Goal: Information Seeking & Learning: Learn about a topic

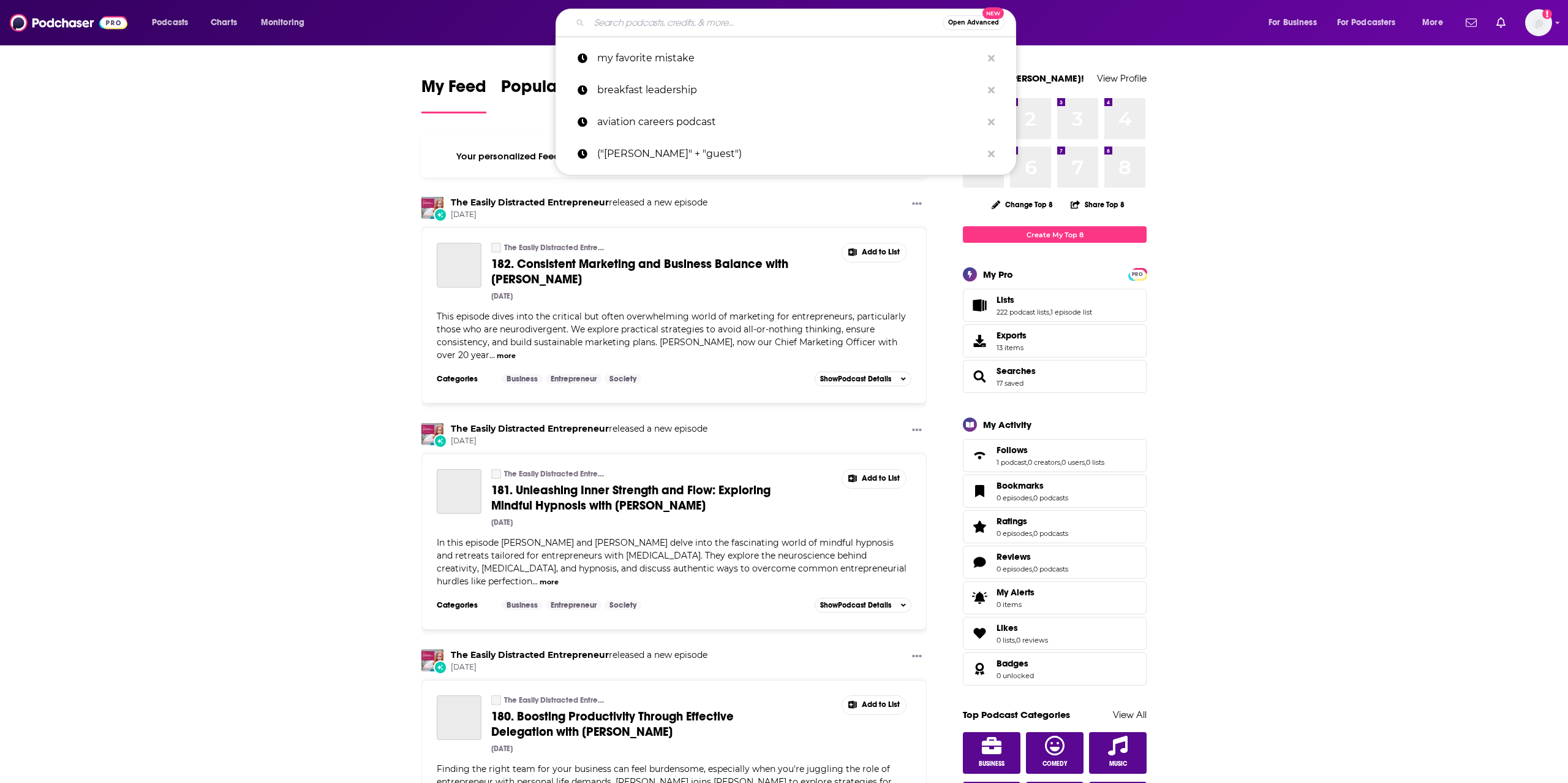
click at [708, 24] on input "Search podcasts, credits, & more..." at bounding box center [766, 22] width 354 height 19
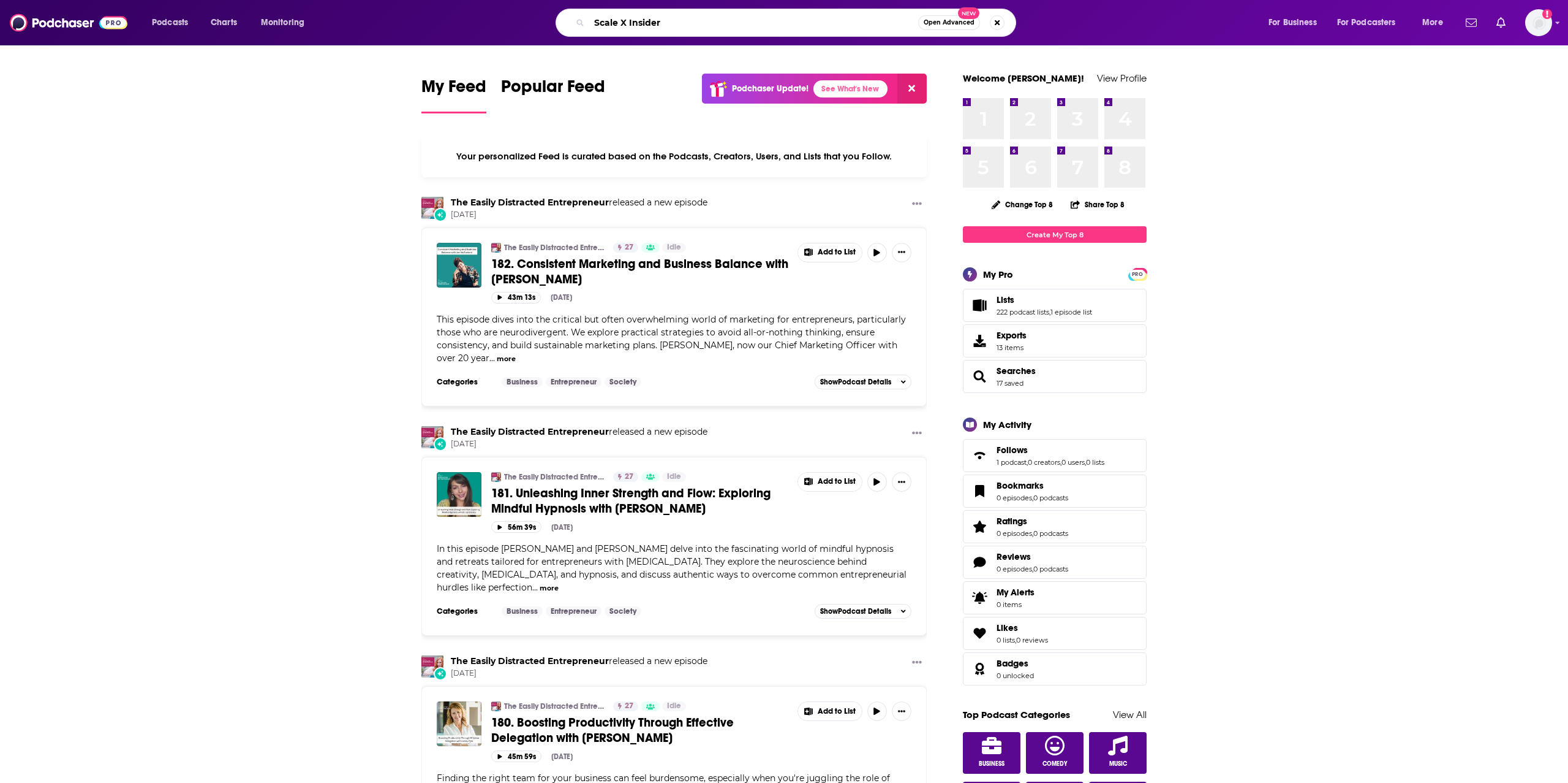
type input "Scale X Insider"
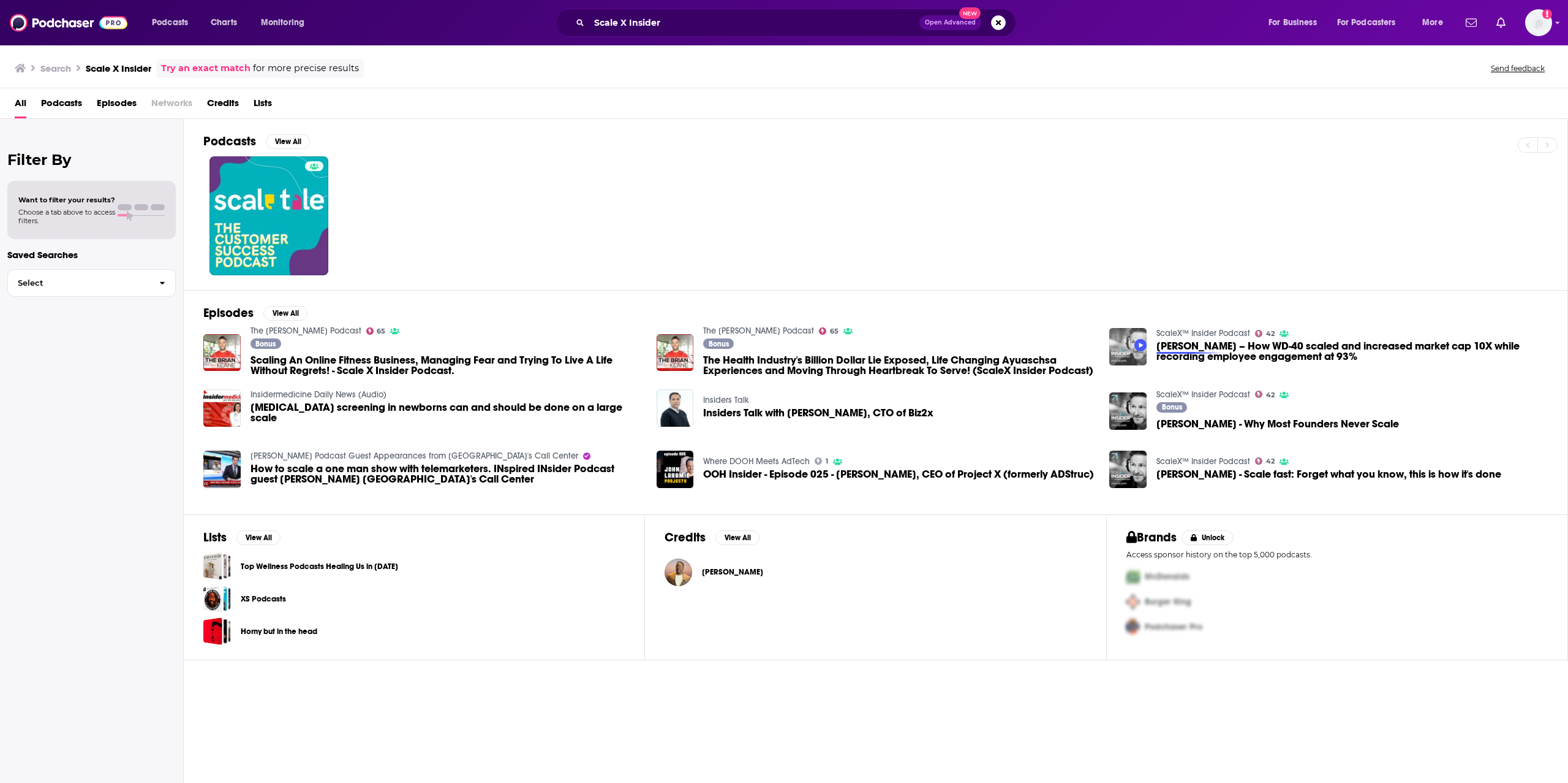
click at [1121, 345] on img "Garry Ridge – How WD-40 scaled and increased market cap 10X while recording emp…" at bounding box center [1128, 346] width 37 height 37
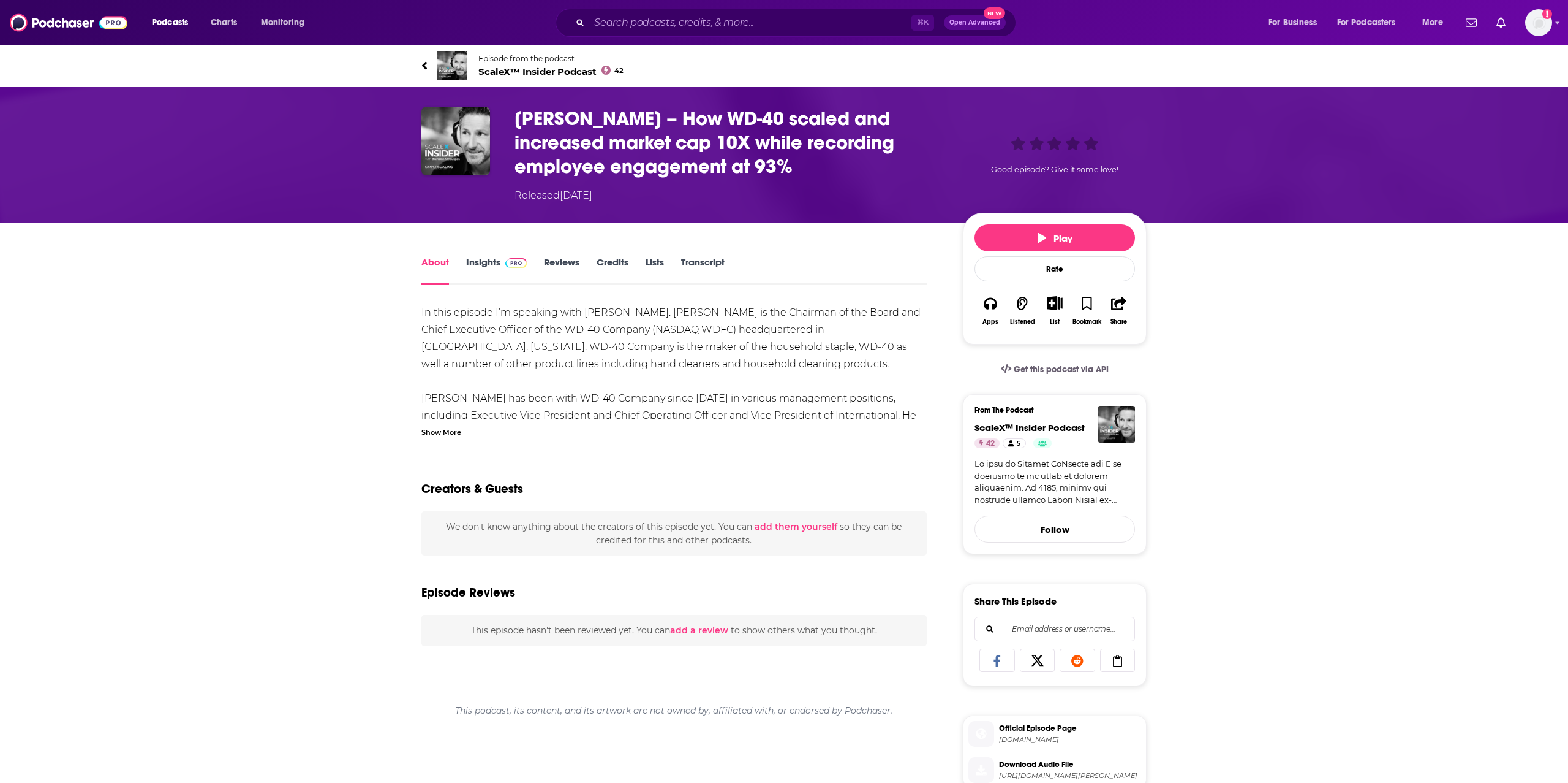
click at [485, 264] on link "Insights" at bounding box center [496, 270] width 60 height 28
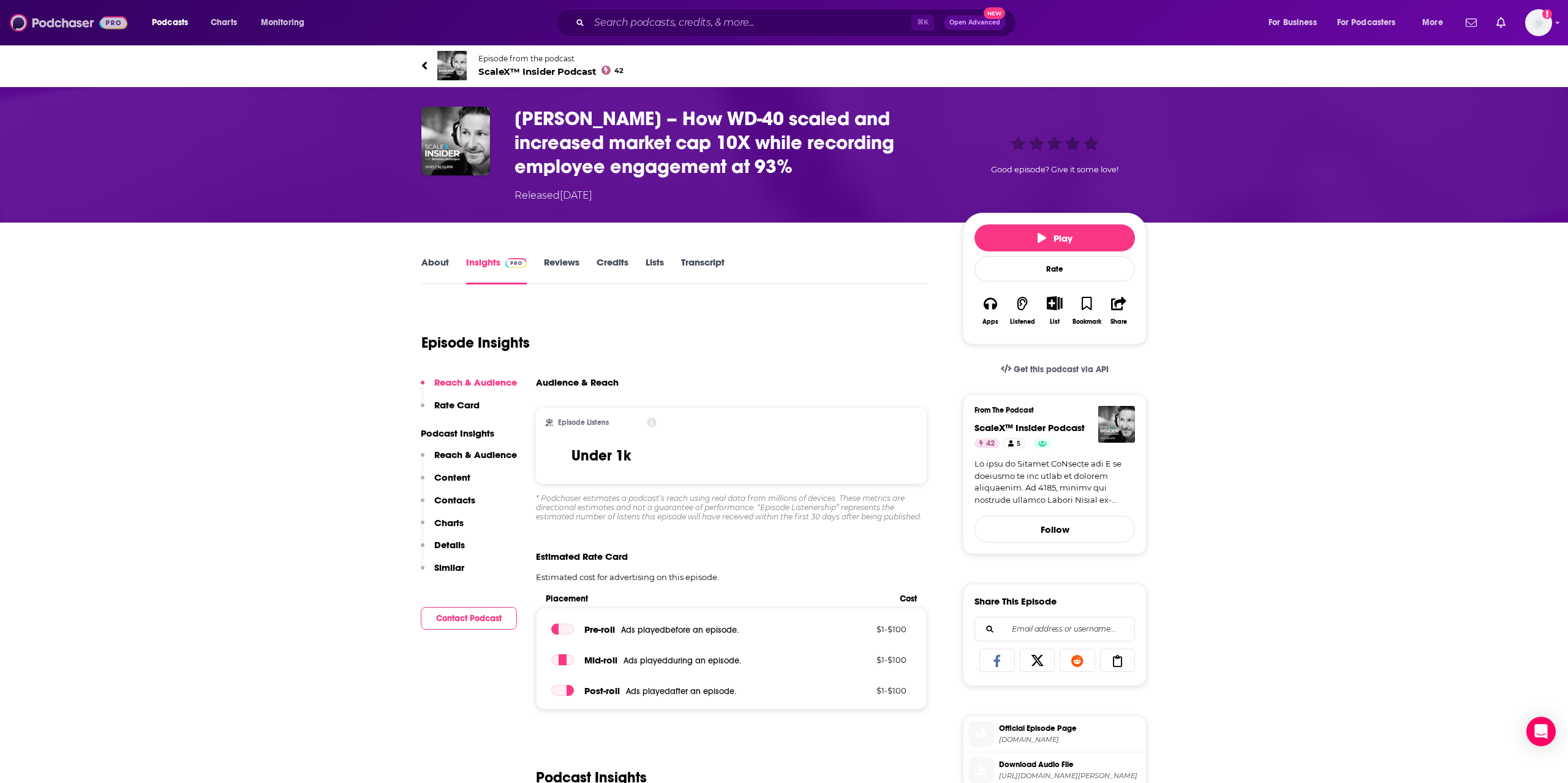
click at [57, 32] on img at bounding box center [69, 22] width 118 height 23
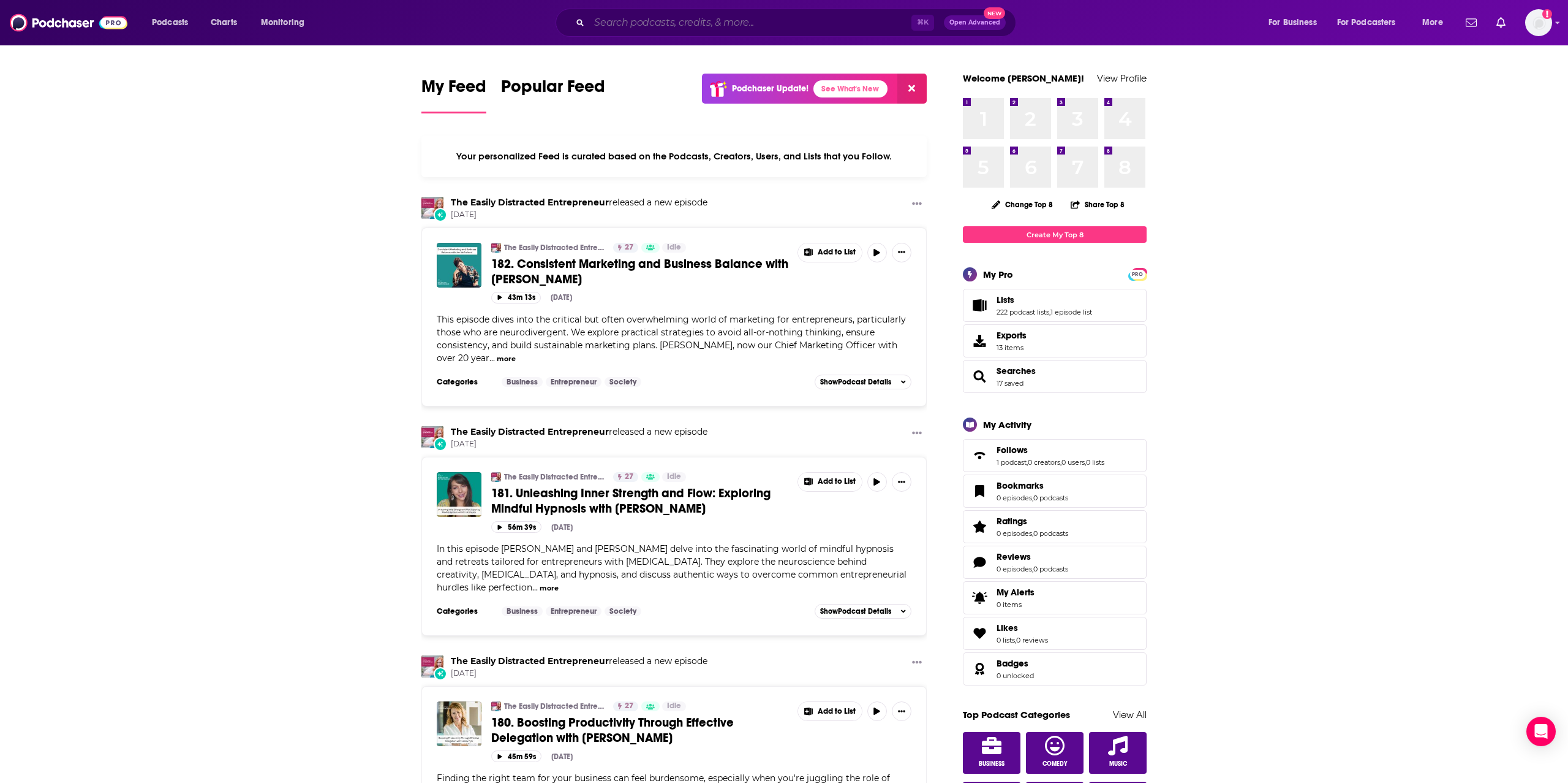
click at [779, 24] on input "Search podcasts, credits, & more..." at bounding box center [750, 22] width 322 height 19
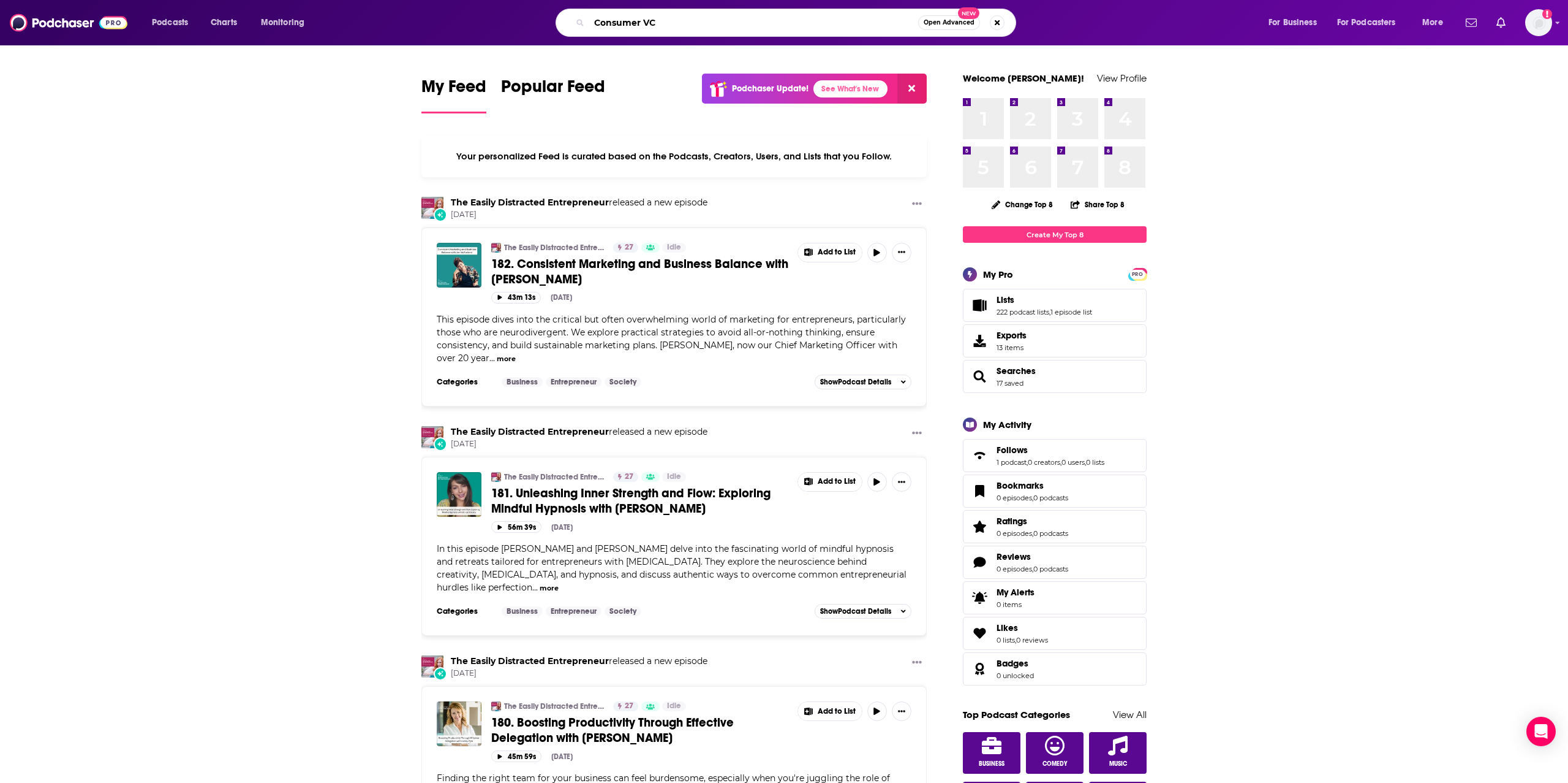
type input "Consumer VC"
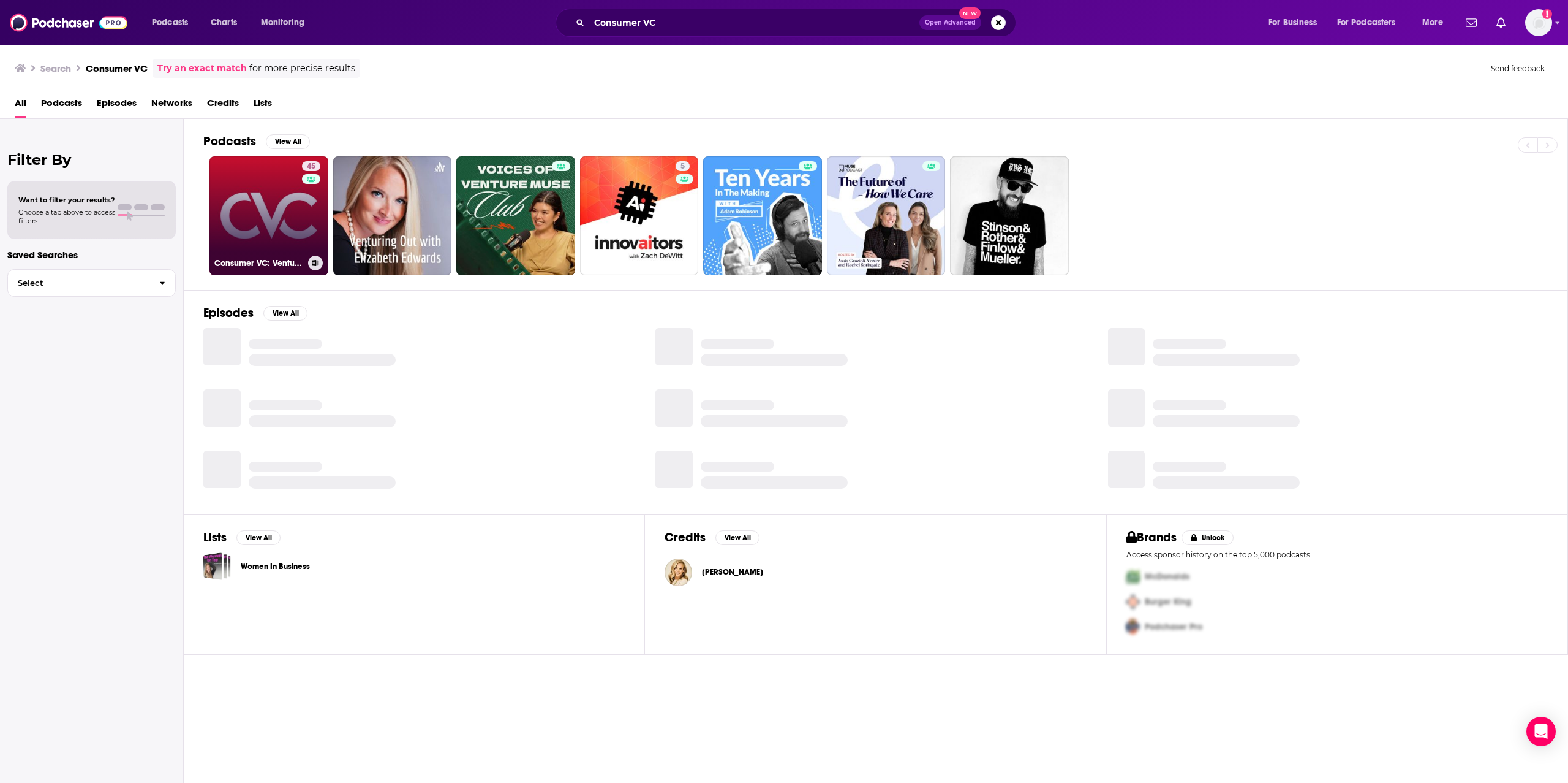
click at [255, 225] on link "45 Consumer VC: Venture Capital I B2C Startups I Commerce | Early-Stage Investi…" at bounding box center [269, 215] width 119 height 119
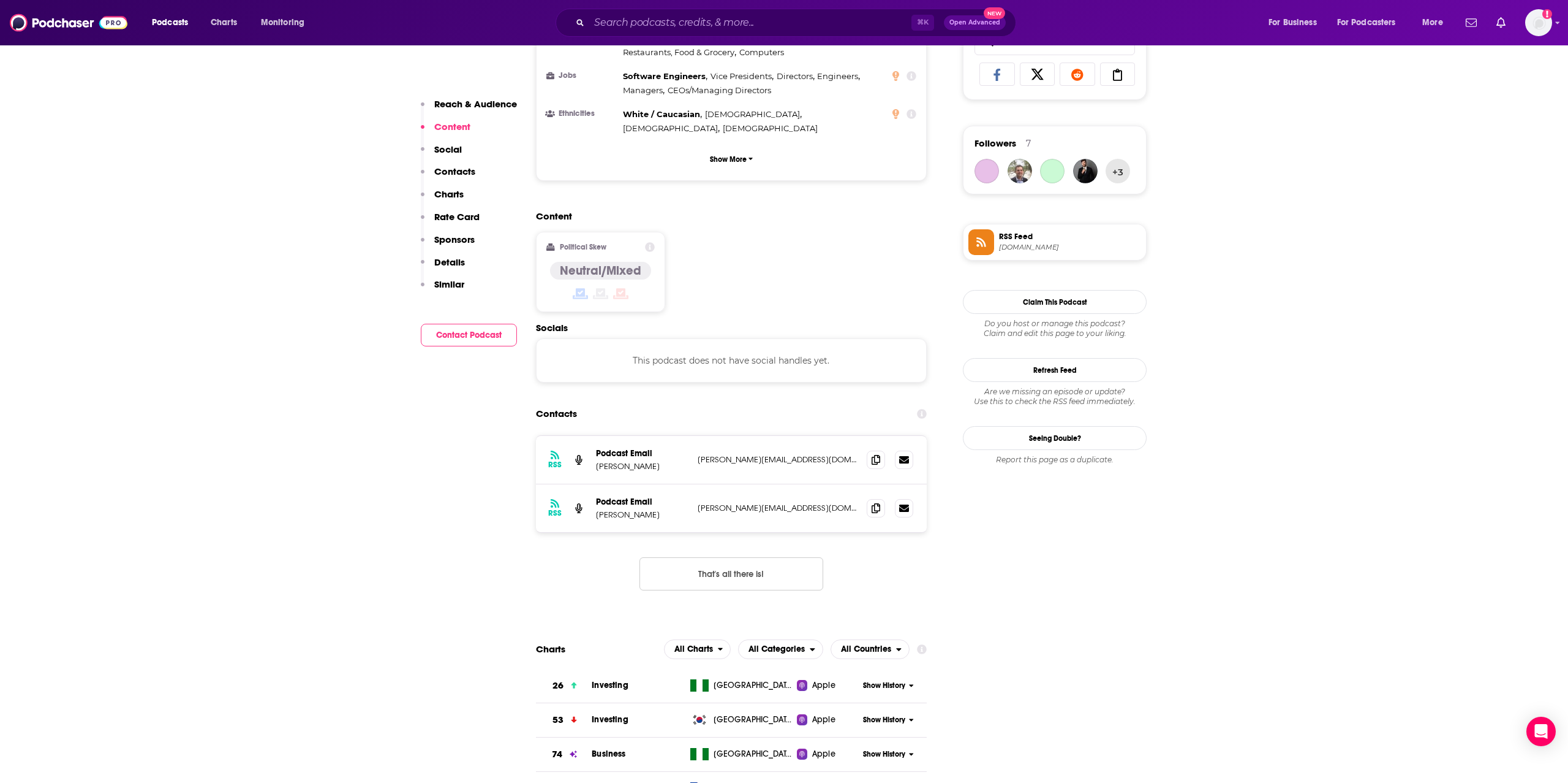
scroll to position [844, 0]
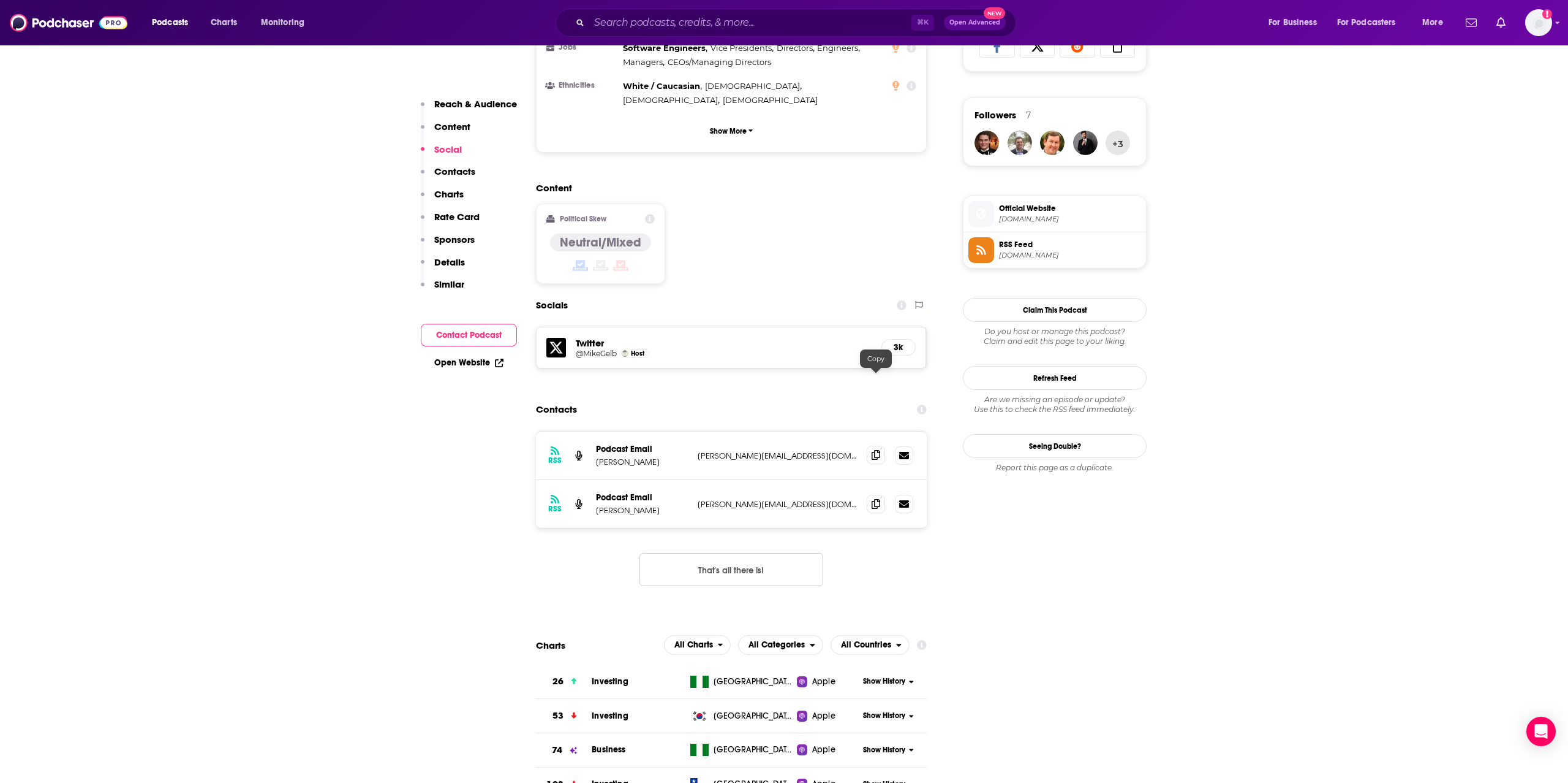
click at [874, 450] on icon at bounding box center [875, 455] width 8 height 10
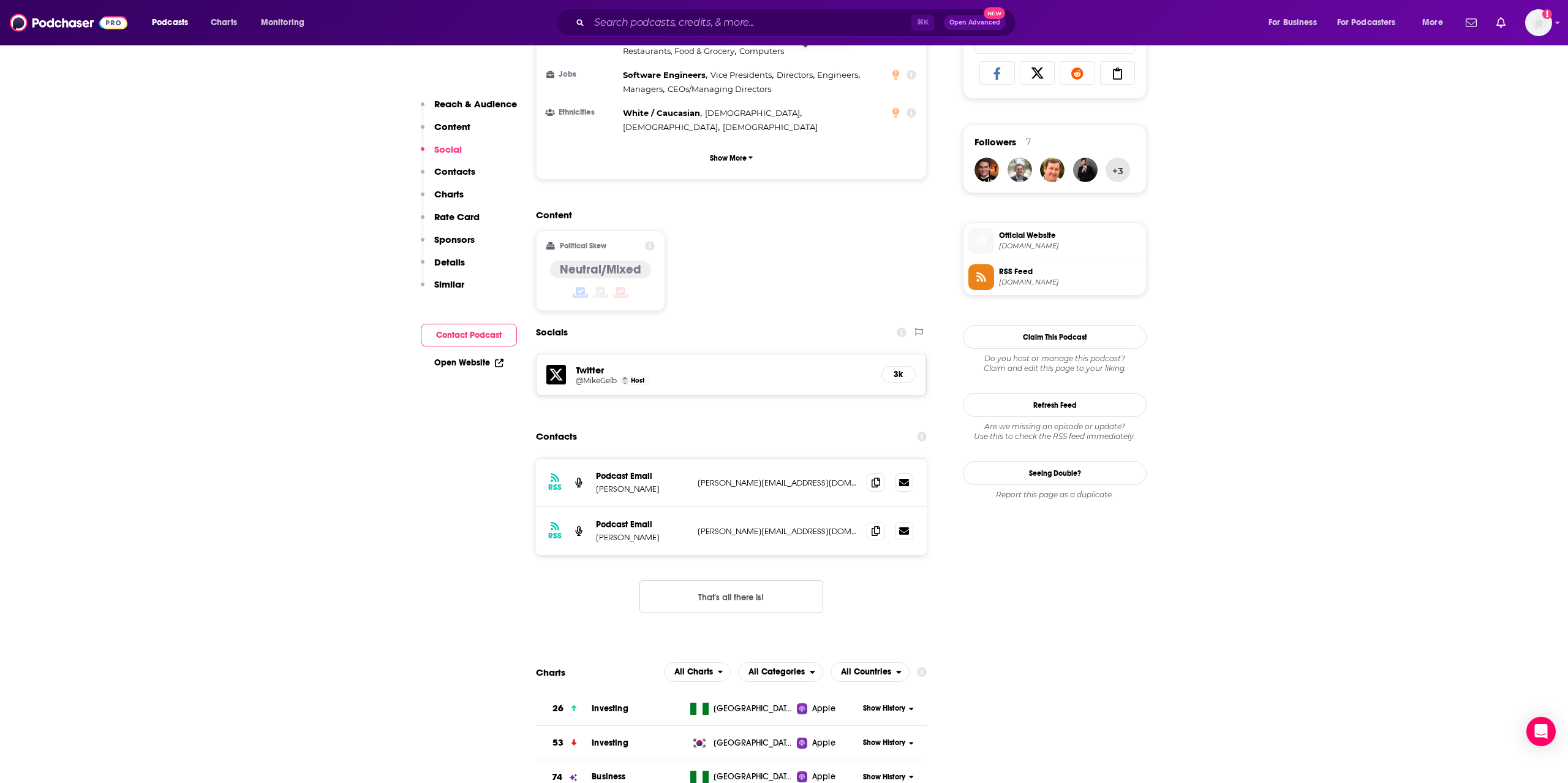
click at [748, 9] on div "⌘ K Open Advanced New" at bounding box center [785, 22] width 460 height 28
click at [744, 25] on input "Search podcasts, credits, & more..." at bounding box center [750, 22] width 322 height 19
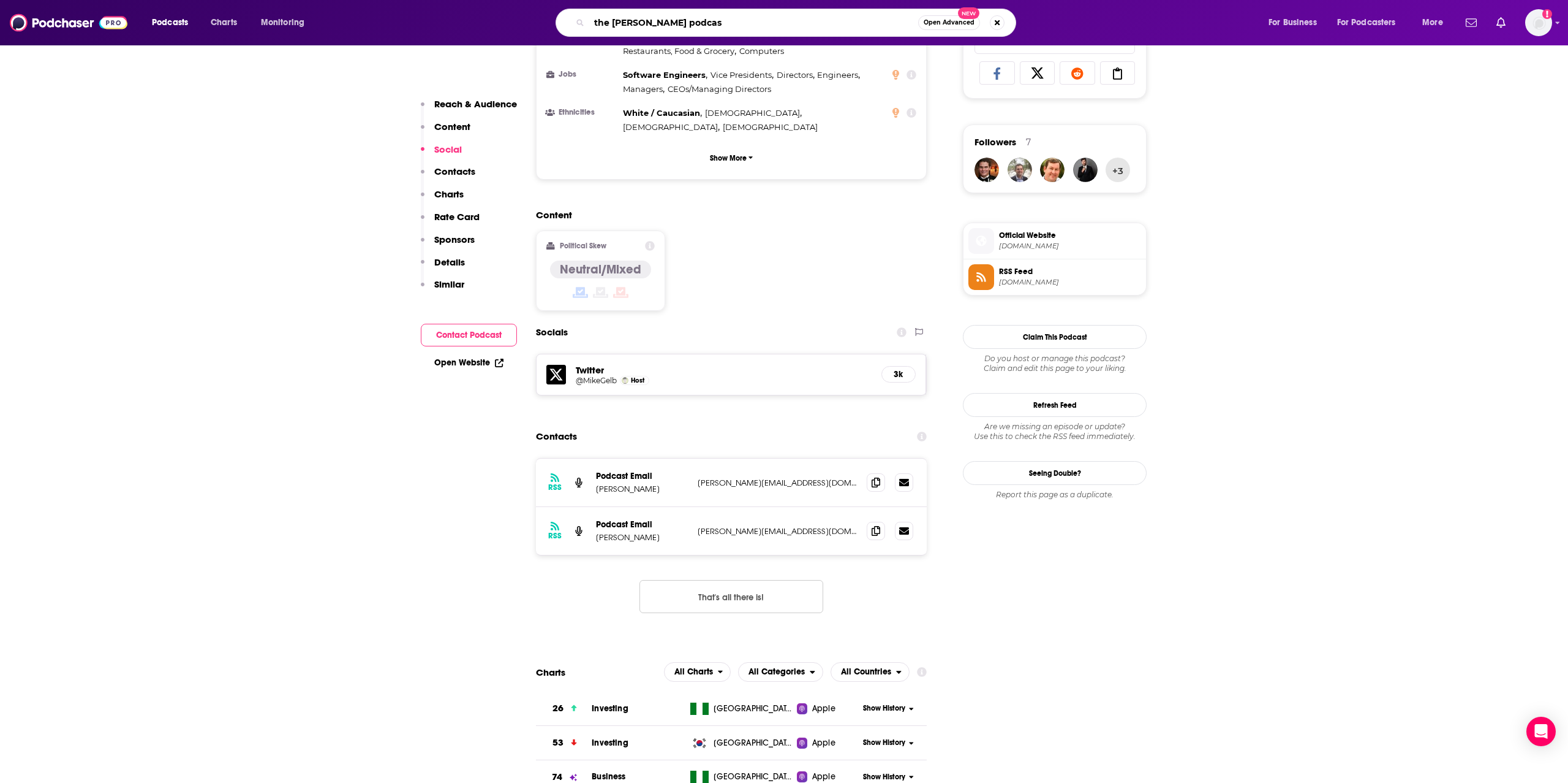
type input "the [PERSON_NAME] podcast"
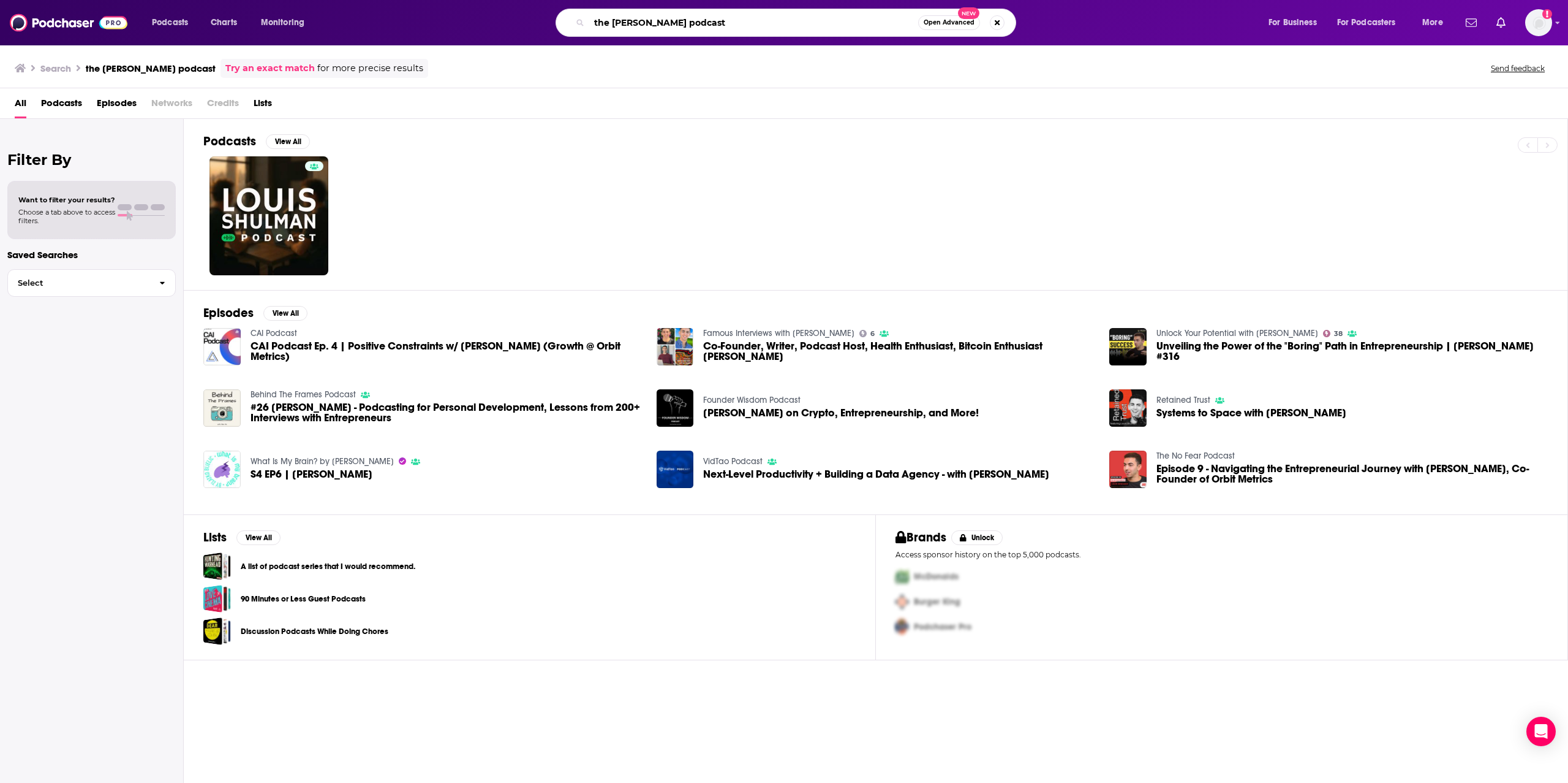
drag, startPoint x: 611, startPoint y: 23, endPoint x: 525, endPoint y: 16, distance: 86.3
click at [525, 16] on div "the [PERSON_NAME] podcast Open Advanced New" at bounding box center [798, 22] width 916 height 28
click at [732, 22] on input "[PERSON_NAME] podcast" at bounding box center [753, 22] width 329 height 19
type input "[PERSON_NAME]"
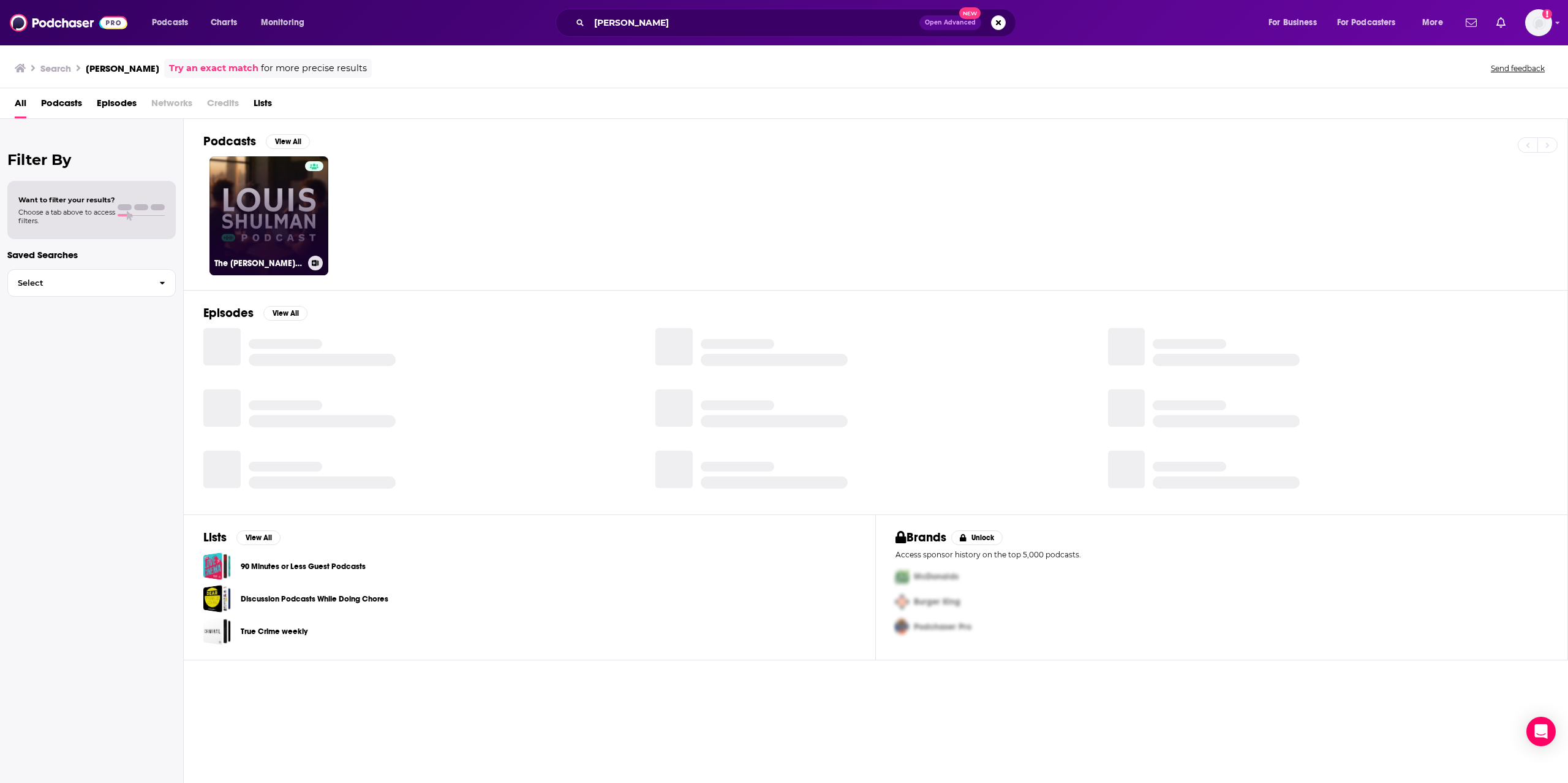
click at [248, 197] on link "The [PERSON_NAME] Podcast" at bounding box center [269, 215] width 119 height 119
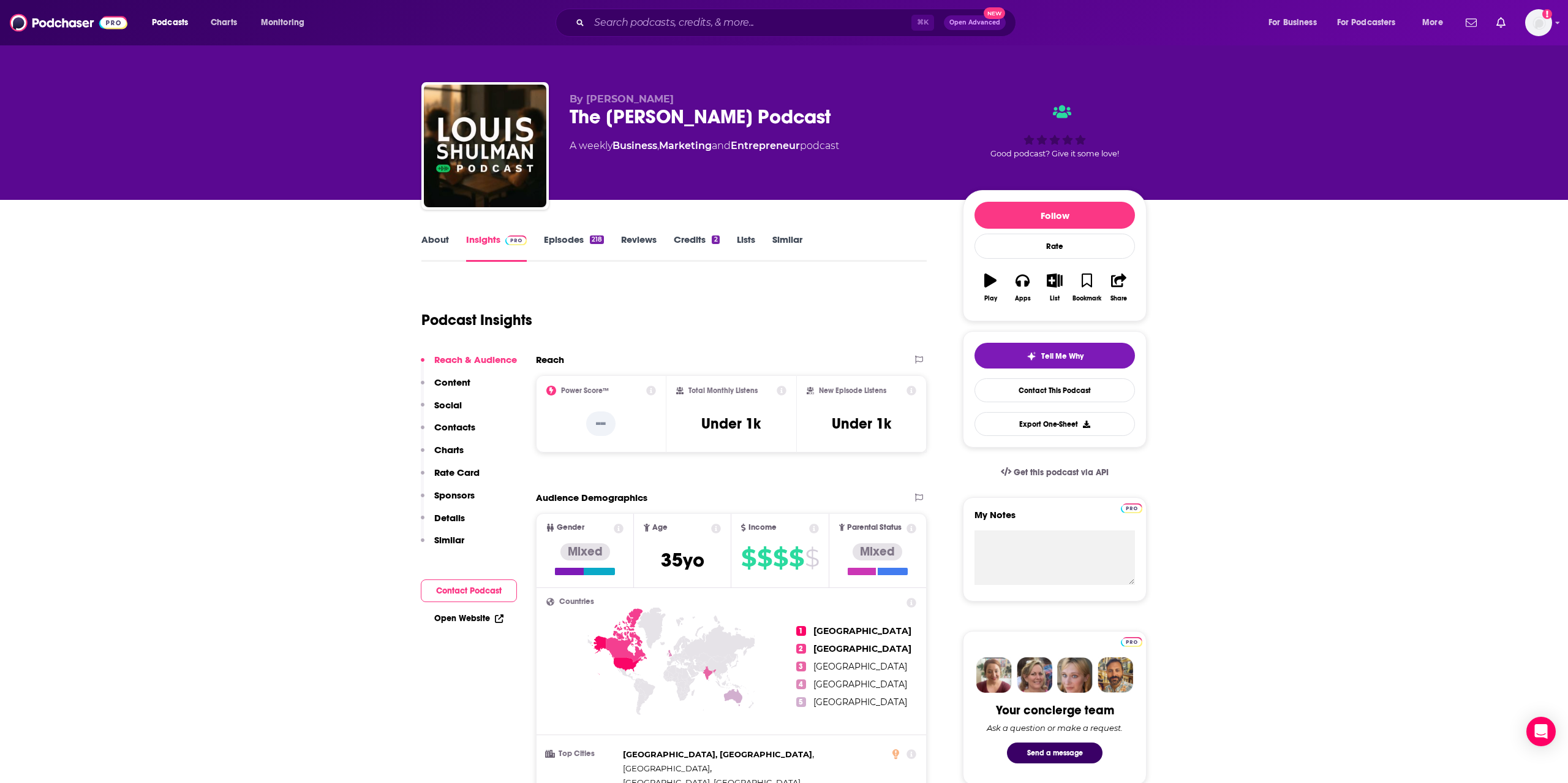
click at [424, 241] on link "About" at bounding box center [435, 248] width 28 height 28
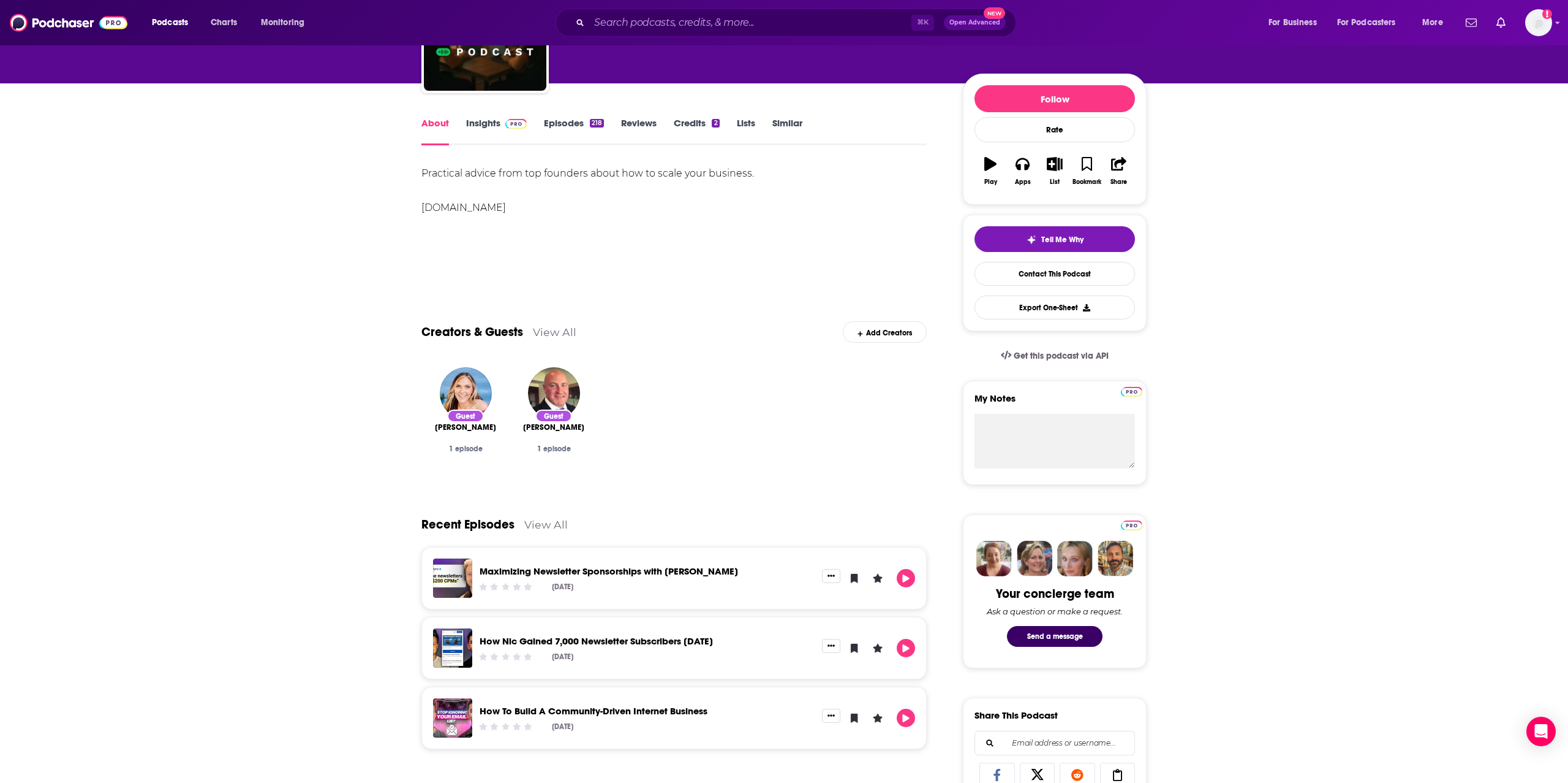
scroll to position [33, 0]
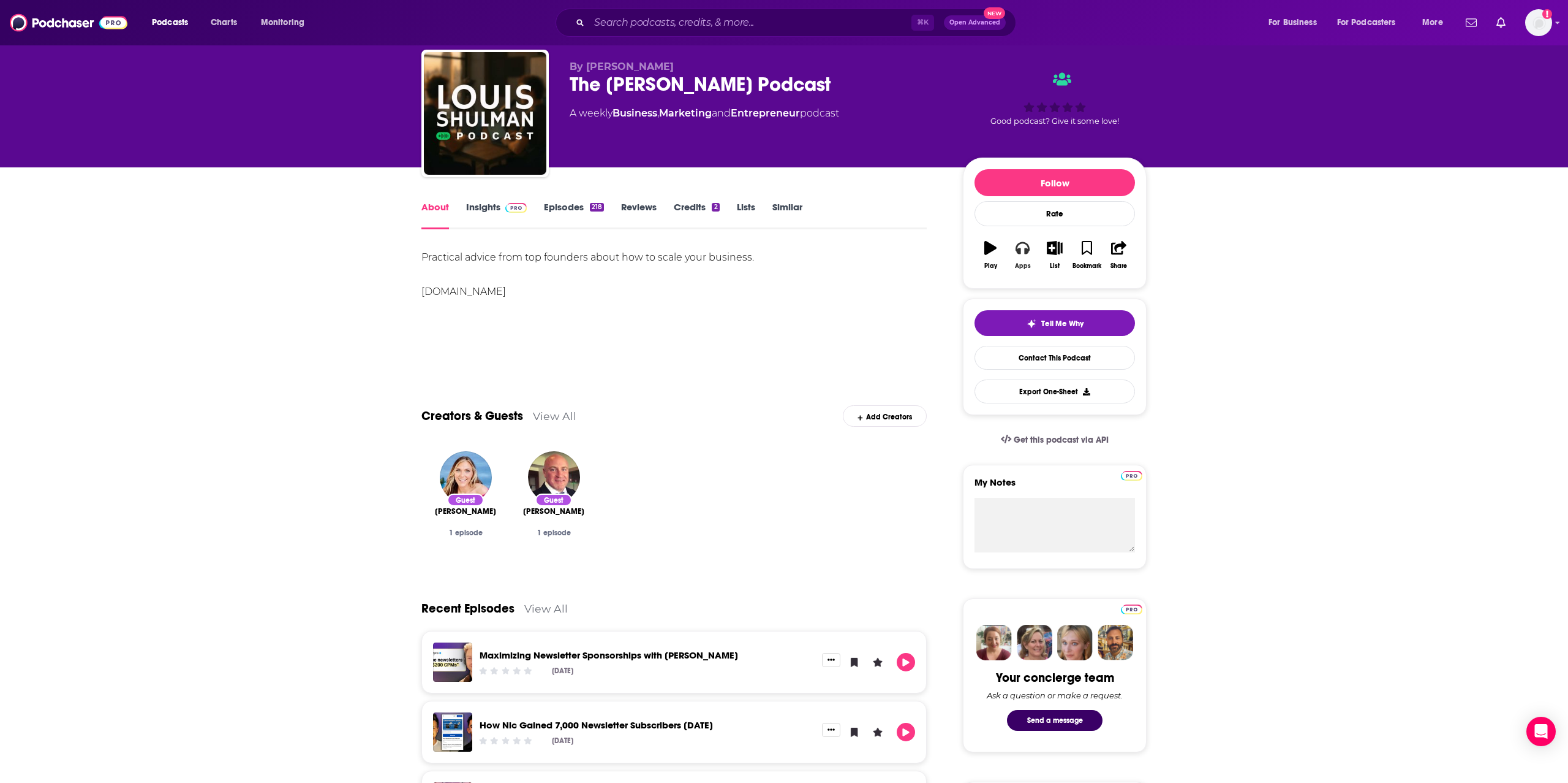
click at [1009, 260] on button "Apps" at bounding box center [1022, 255] width 32 height 44
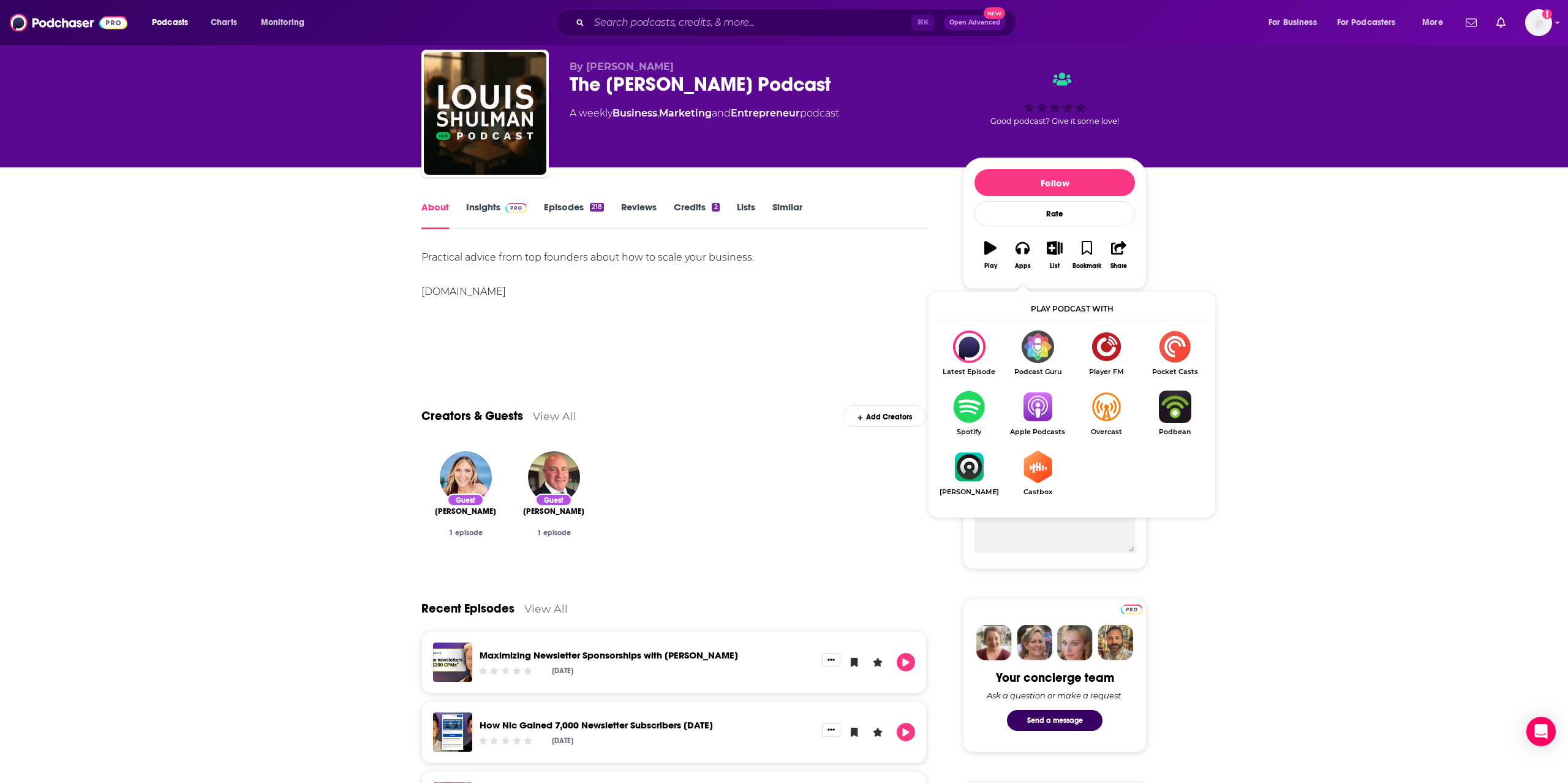
click at [1037, 419] on img "Show Listen On dropdown" at bounding box center [1038, 407] width 69 height 33
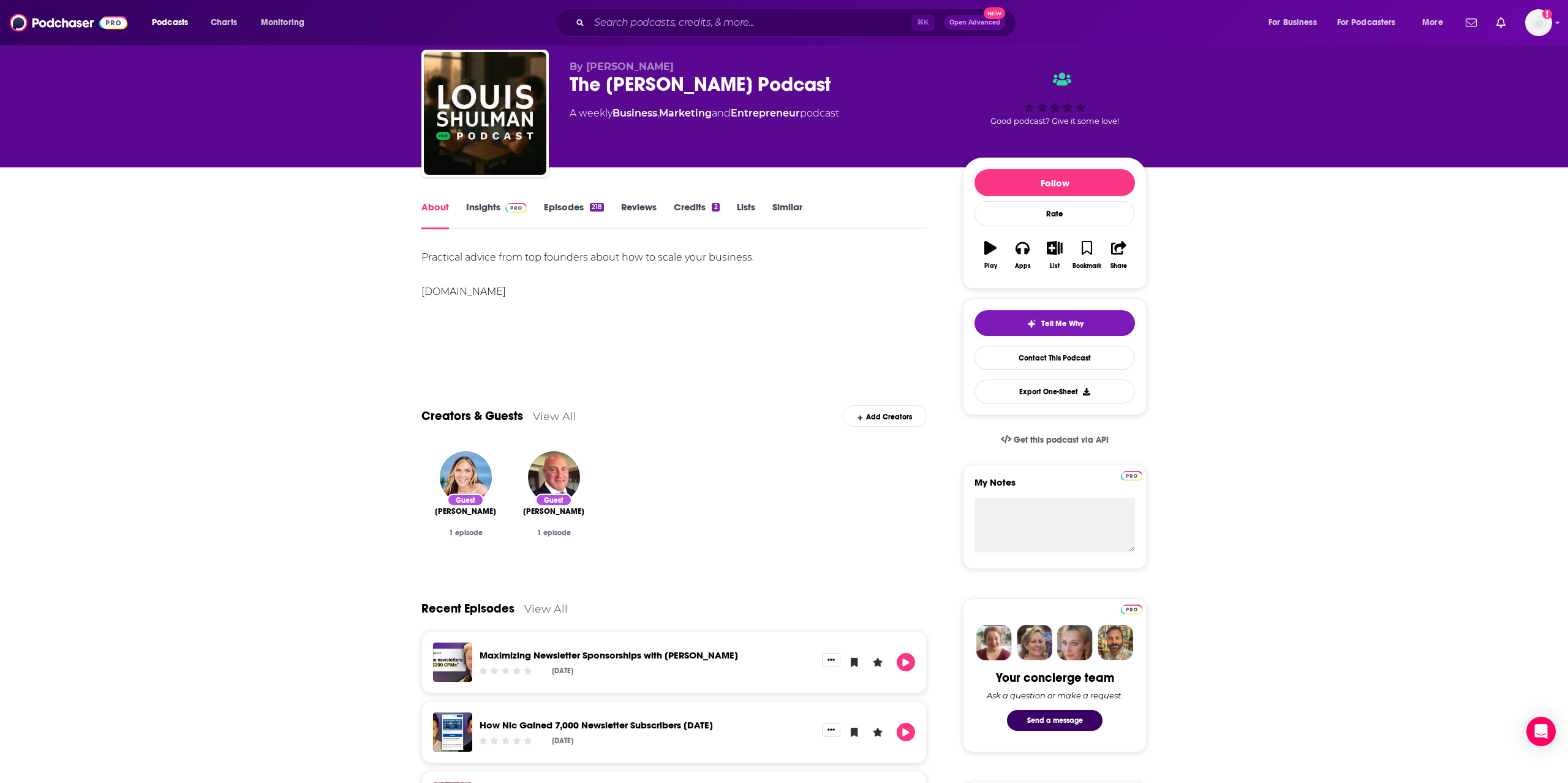
click at [501, 208] on span at bounding box center [513, 207] width 26 height 12
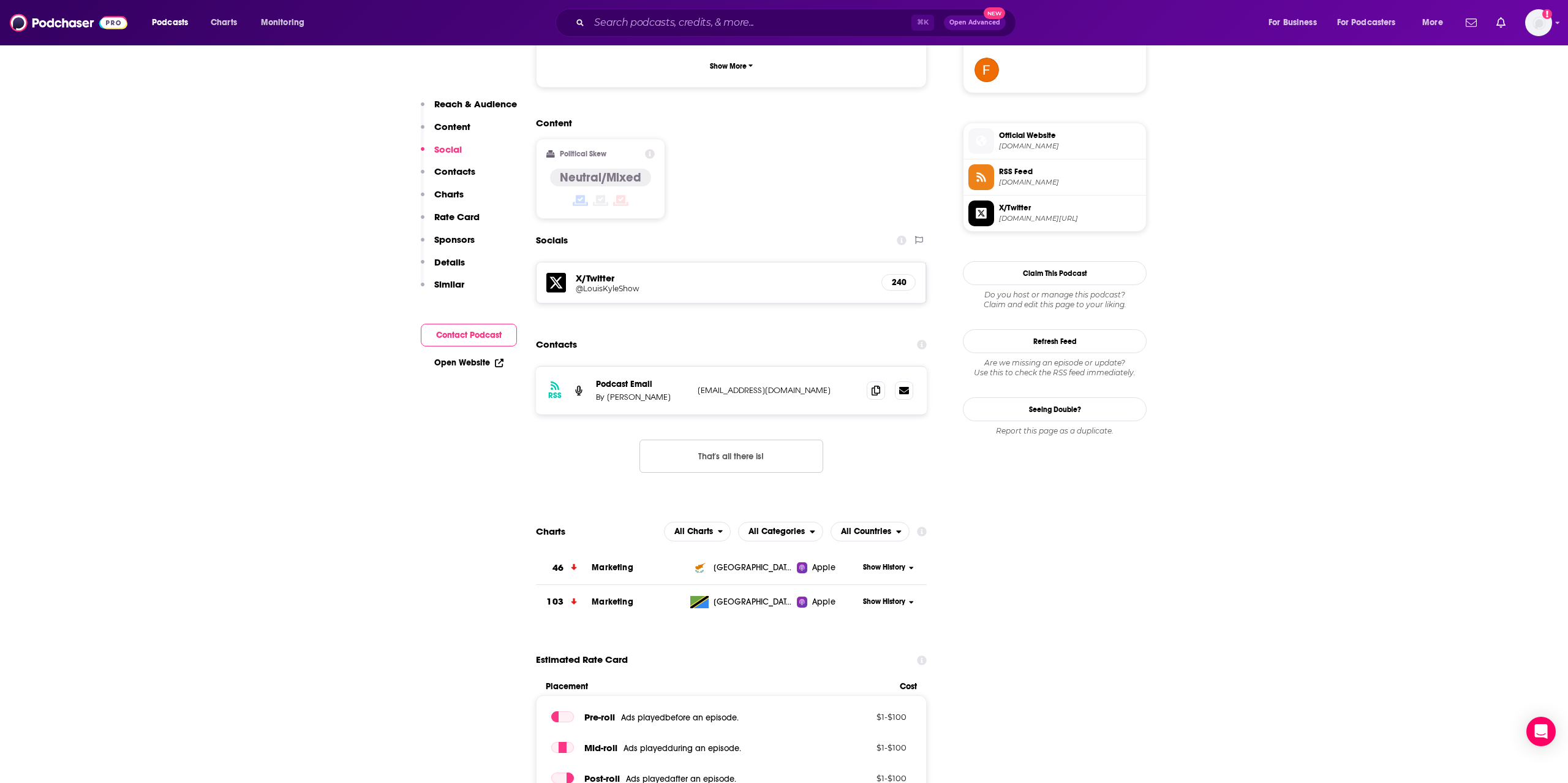
scroll to position [944, 0]
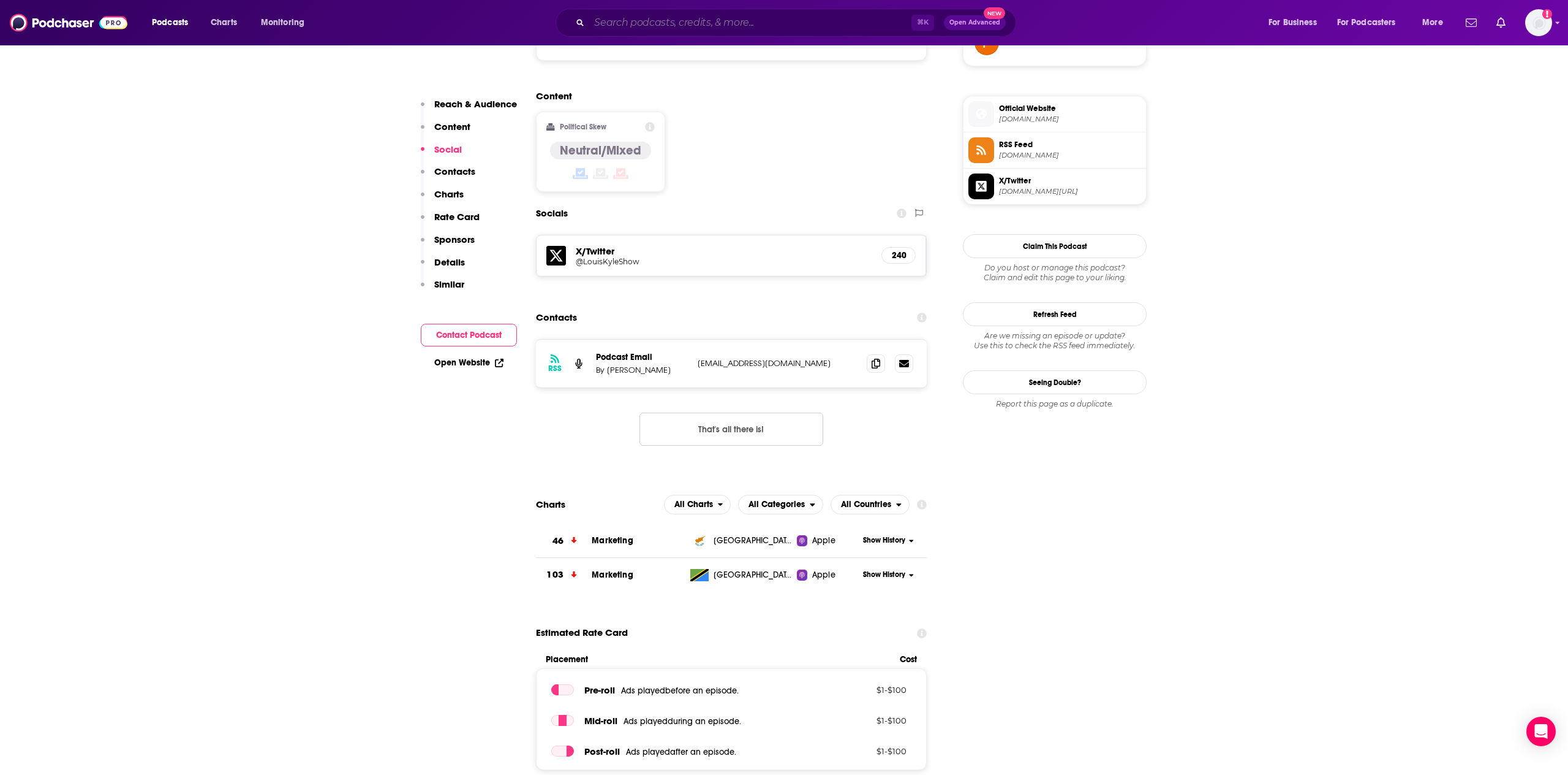
click at [644, 29] on input "Search podcasts, credits, & more..." at bounding box center [750, 22] width 322 height 19
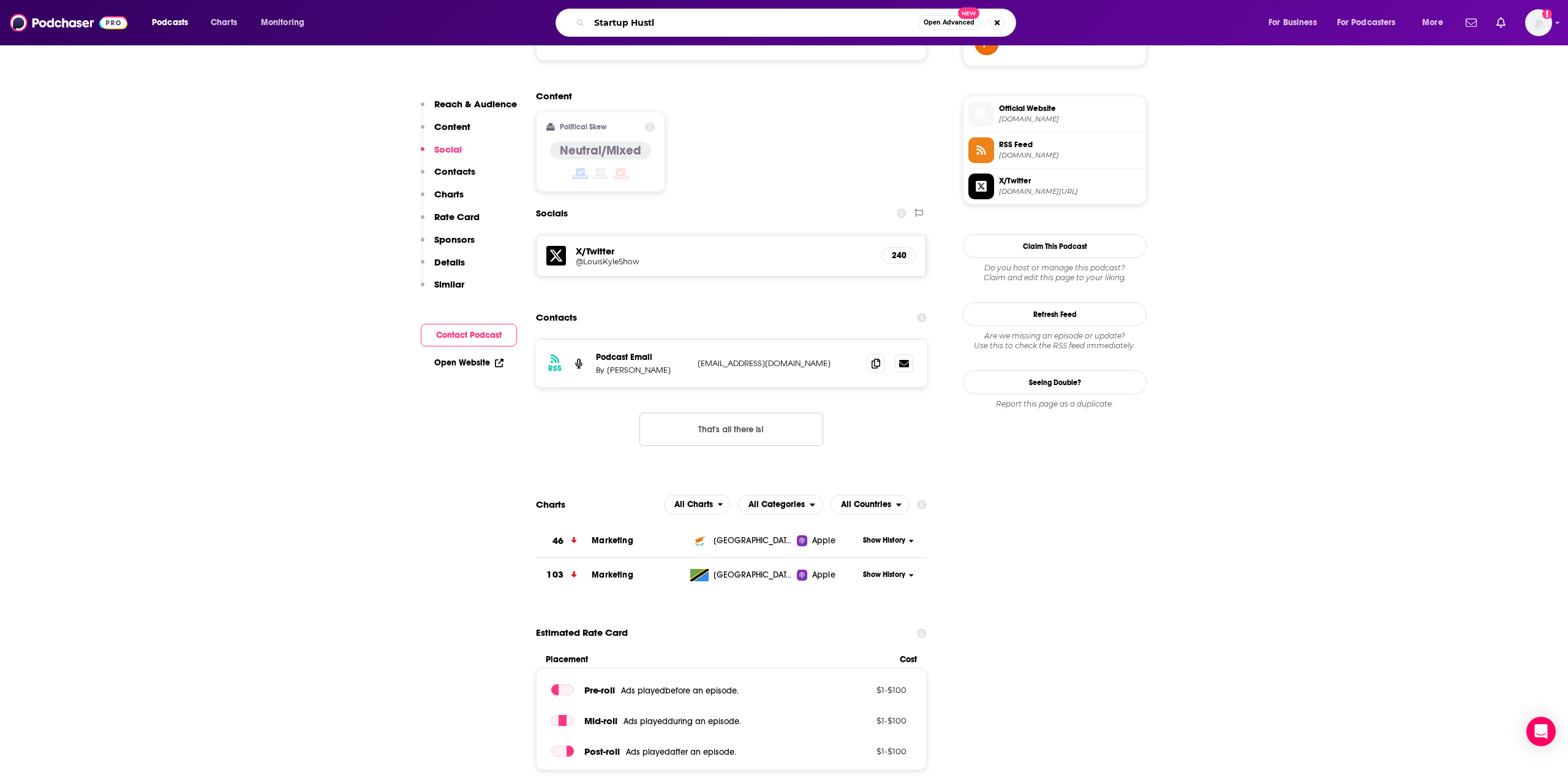
type input "Startup Hustle"
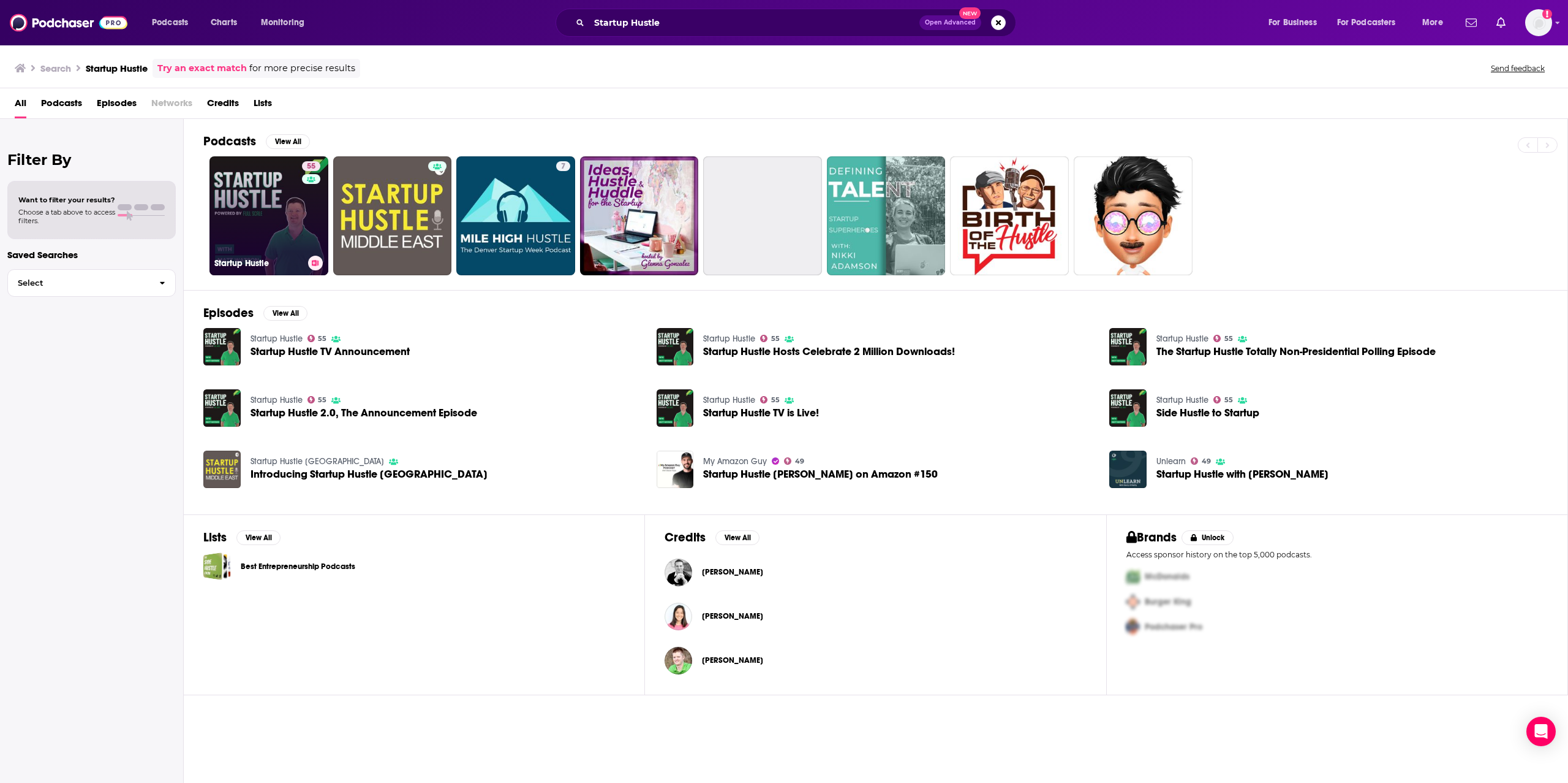
click at [242, 190] on link "55 Startup Hustle" at bounding box center [269, 215] width 119 height 119
